Goal: Transaction & Acquisition: Purchase product/service

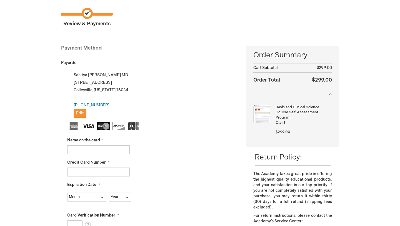
scroll to position [44, 0]
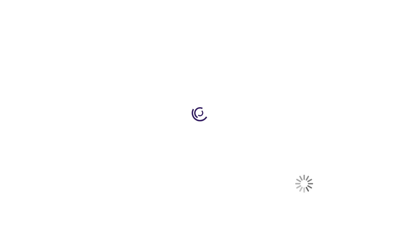
select select "US"
select select "57"
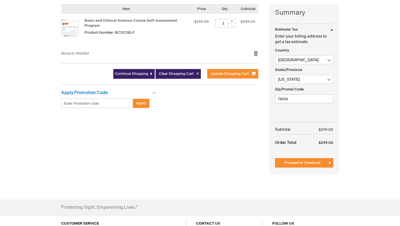
scroll to position [145, 0]
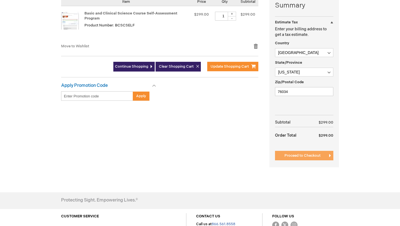
click at [309, 156] on span "Proceed to Checkout" at bounding box center [302, 155] width 36 height 4
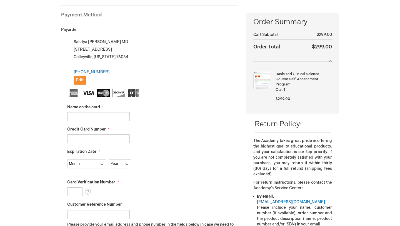
click at [98, 114] on input "Name on the card" at bounding box center [98, 116] width 62 height 9
type input "4147202560301259"
click at [112, 139] on input "Credit Card Number" at bounding box center [98, 138] width 62 height 9
drag, startPoint x: 107, startPoint y: 115, endPoint x: 52, endPoint y: 118, distance: 55.1
click at [52, 118] on div "Log Out Search My Cart CLOSE RECENTLY ADDED ITEM(S) Close There are no items in…" at bounding box center [200, 201] width 400 height 554
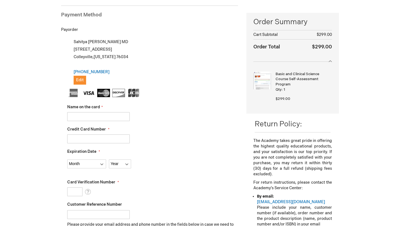
click at [74, 135] on input "Credit Card Number" at bounding box center [98, 138] width 62 height 9
paste input "4147202560301259"
type input "4147202560301259"
click at [76, 115] on input "Name on the card" at bounding box center [98, 116] width 62 height 9
type input "Sahitya [PERSON_NAME]"
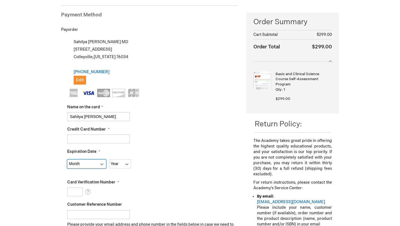
click at [73, 165] on select "Month 01 - January 02 - February 03 - March 04 - April 05 - May 06 - June 07 - …" at bounding box center [86, 163] width 39 height 9
select select "8"
click at [67, 159] on select "Month 01 - January 02 - February 03 - March 04 - April 05 - May 06 - June 07 - …" at bounding box center [86, 163] width 39 height 9
click at [123, 165] on select "Year 2025 2026 2027 2028 2029 2030 2031 2032 2033 2034 2035" at bounding box center [120, 163] width 22 height 9
select select "2027"
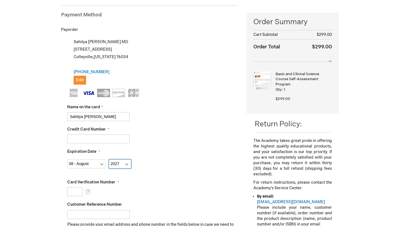
click at [109, 159] on select "Year 2025 2026 2027 2028 2029 2030 2031 2032 2033 2034 2035" at bounding box center [120, 163] width 22 height 9
click at [75, 192] on input "Card Verification Number" at bounding box center [74, 191] width 15 height 9
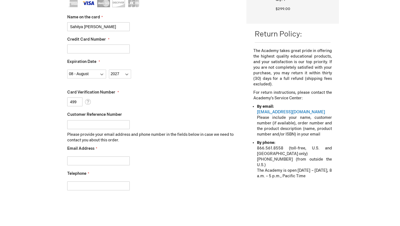
scroll to position [172, 0]
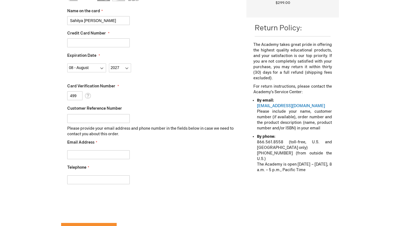
type input "499"
click at [94, 151] on input "Email Address" at bounding box center [98, 154] width 62 height 9
type input "sahipodila@gmail.com"
click at [76, 180] on input "Telephone" at bounding box center [98, 179] width 62 height 9
type input "5752022227"
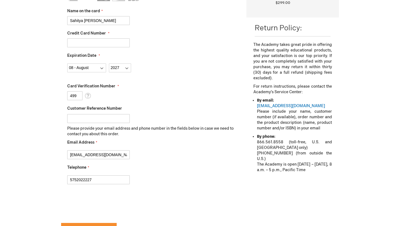
checkbox input "true"
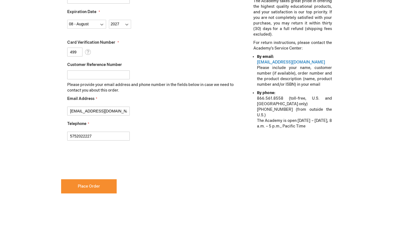
scroll to position [300, 0]
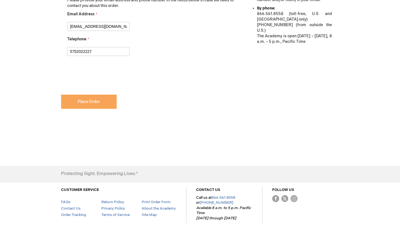
click at [92, 95] on button "Place Order" at bounding box center [89, 101] width 56 height 14
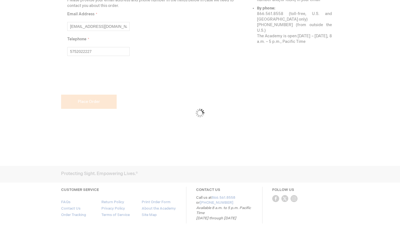
scroll to position [315, 0]
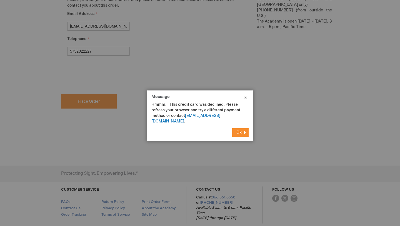
click at [236, 128] on button "Ok" at bounding box center [240, 132] width 16 height 8
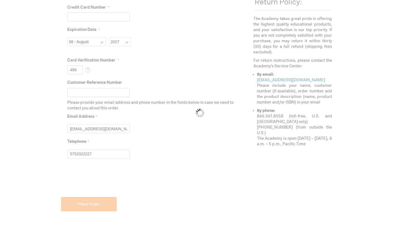
scroll to position [188, 0]
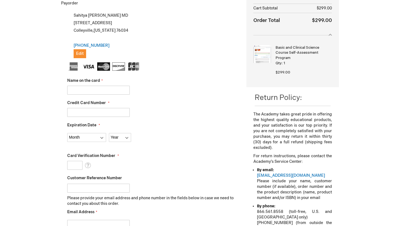
scroll to position [107, 0]
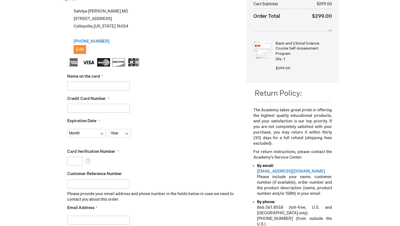
click at [102, 90] on fieldset "Name on the card Credit Card Number Expiration Date Month Year" at bounding box center [152, 156] width 171 height 197
click at [97, 84] on input "Name on the card" at bounding box center [98, 85] width 62 height 9
type input "Sahitya [PERSON_NAME]"
type input "6011009049151983"
select select "8"
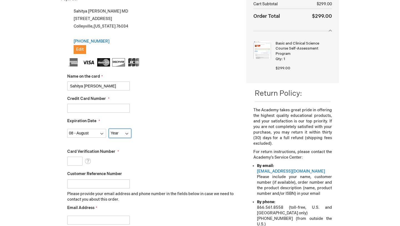
select select "2026"
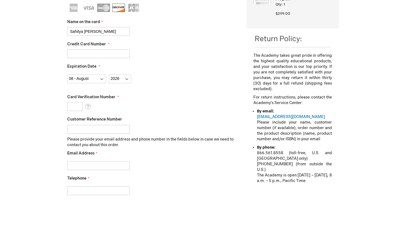
scroll to position [163, 0]
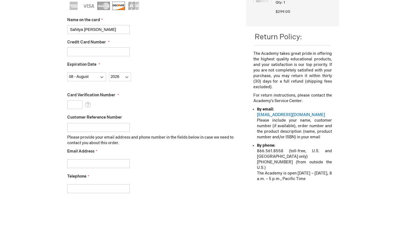
click at [71, 105] on input "Card Verification Number" at bounding box center [74, 104] width 15 height 9
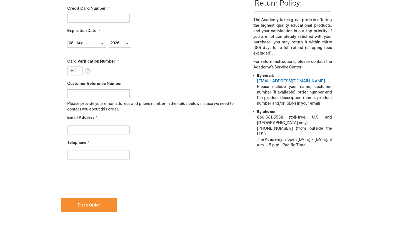
scroll to position [197, 0]
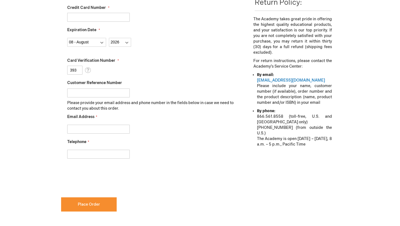
type input "393"
click at [79, 128] on input "Email Address" at bounding box center [98, 128] width 62 height 9
type input "sahipodila@gmail.com"
click at [91, 153] on input "Telephone" at bounding box center [98, 153] width 62 height 9
type input "5752022227"
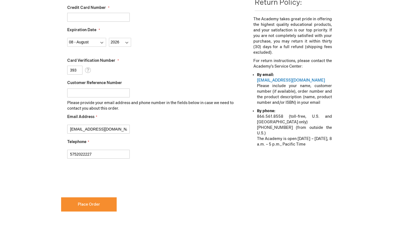
checkbox input "true"
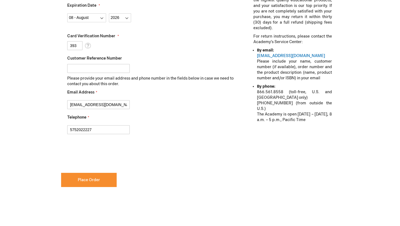
scroll to position [236, 0]
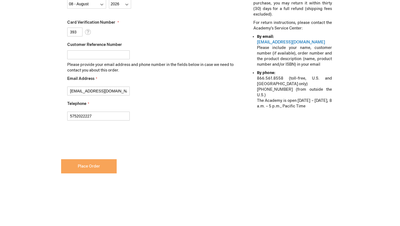
click at [82, 170] on button "Place Order" at bounding box center [89, 166] width 56 height 14
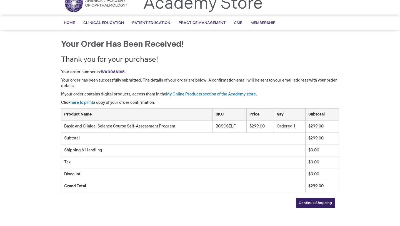
scroll to position [27, 0]
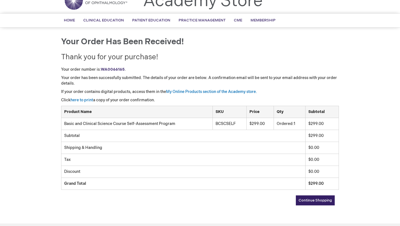
click at [275, 9] on div "Toggle Nav Academy Store" at bounding box center [200, 2] width 286 height 21
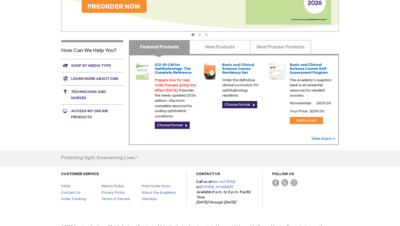
scroll to position [171, 0]
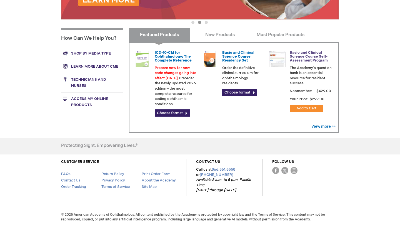
click at [301, 58] on link "Basic and Clinical Science Course Self-Assessment Program" at bounding box center [309, 56] width 38 height 12
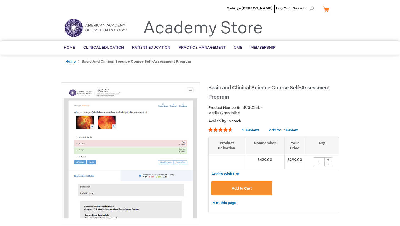
click at [328, 9] on link "My Cart" at bounding box center [328, 9] width 13 height 10
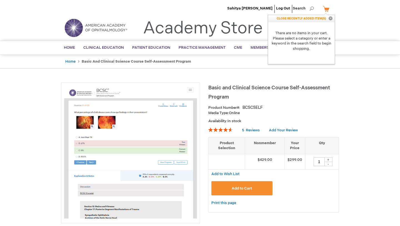
click at [370, 20] on header "Sahitya [PERSON_NAME] Log Out Search My Cart CLOSE RECENTLY ADDED ITEM(S) Close…" at bounding box center [200, 20] width 400 height 41
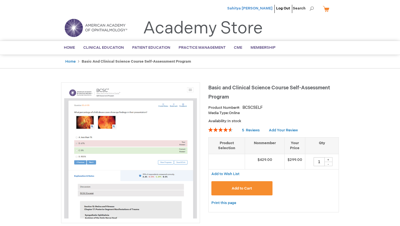
click at [254, 8] on span "Sahitya [PERSON_NAME]" at bounding box center [249, 8] width 45 height 4
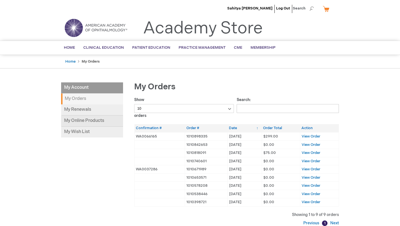
click at [76, 117] on link "My Online Products" at bounding box center [92, 120] width 62 height 11
click at [307, 136] on span "View Order" at bounding box center [311, 136] width 19 height 4
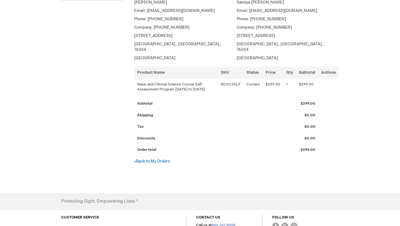
scroll to position [192, 0]
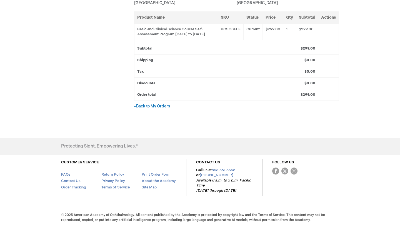
click at [156, 109] on div "Order #1010898335 Order Information Order Date: September 3, 2025 Print Order S…" at bounding box center [231, 7] width 216 height 232
click at [156, 104] on link "« Back to My Orders" at bounding box center [152, 106] width 36 height 5
